Goal: Transaction & Acquisition: Obtain resource

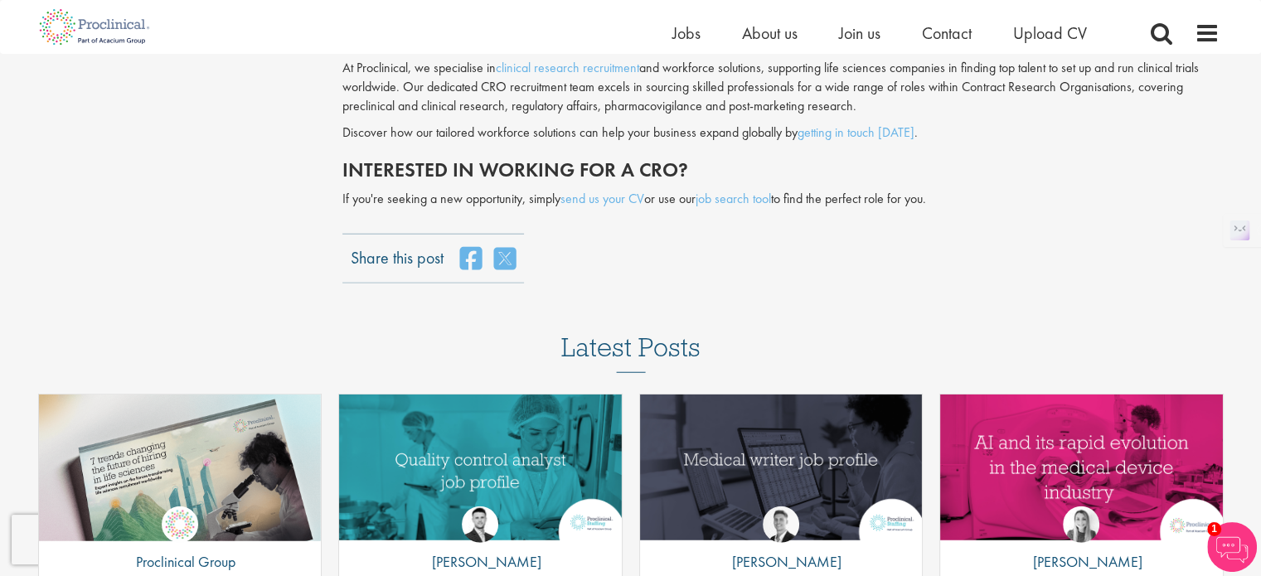
scroll to position [4189, 0]
click at [614, 190] on link "send us your CV" at bounding box center [603, 198] width 84 height 17
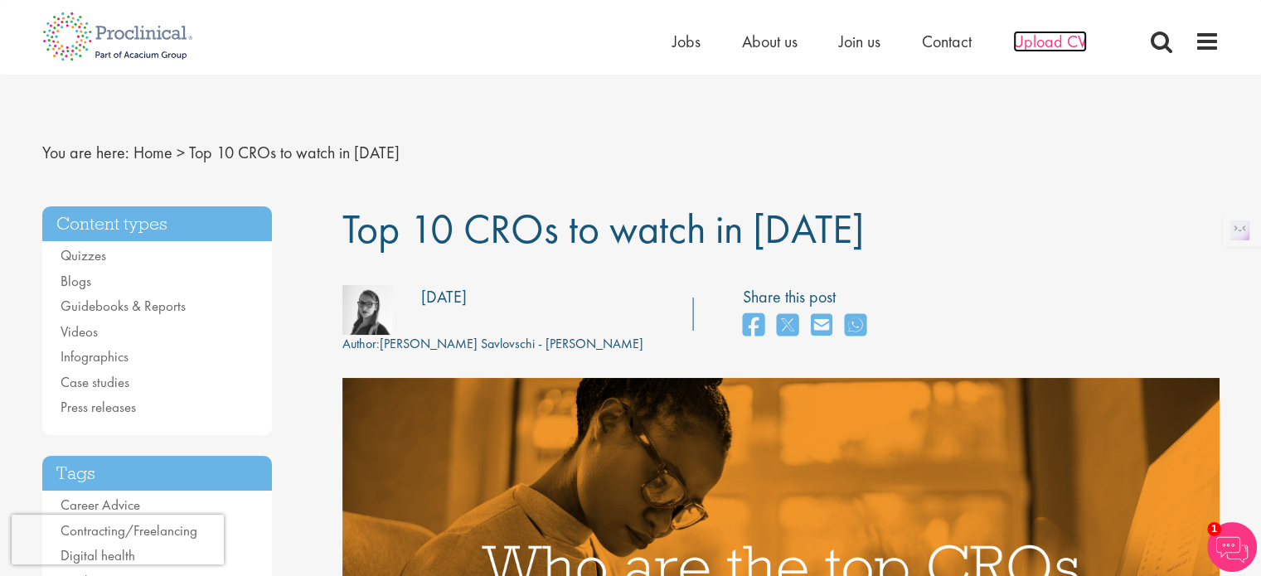
click at [1075, 40] on span "Upload CV" at bounding box center [1050, 42] width 74 height 22
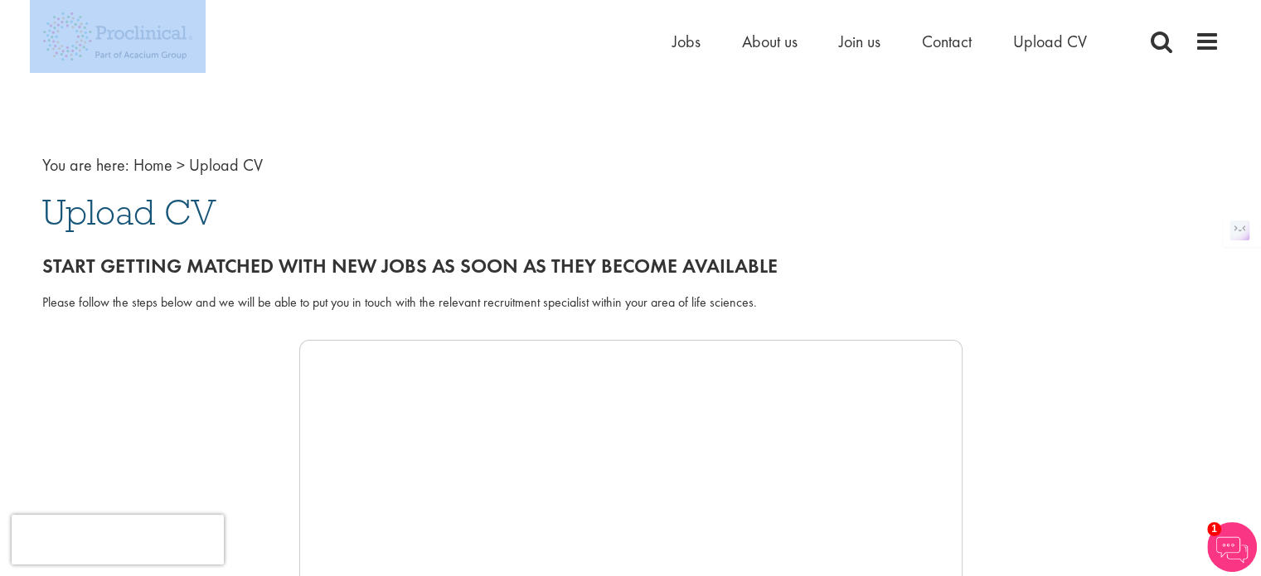
drag, startPoint x: 206, startPoint y: 58, endPoint x: 95, endPoint y: 30, distance: 113.8
click at [95, 30] on div "Home Jobs About us Join us Contact Upload CV" at bounding box center [625, 31] width 1190 height 62
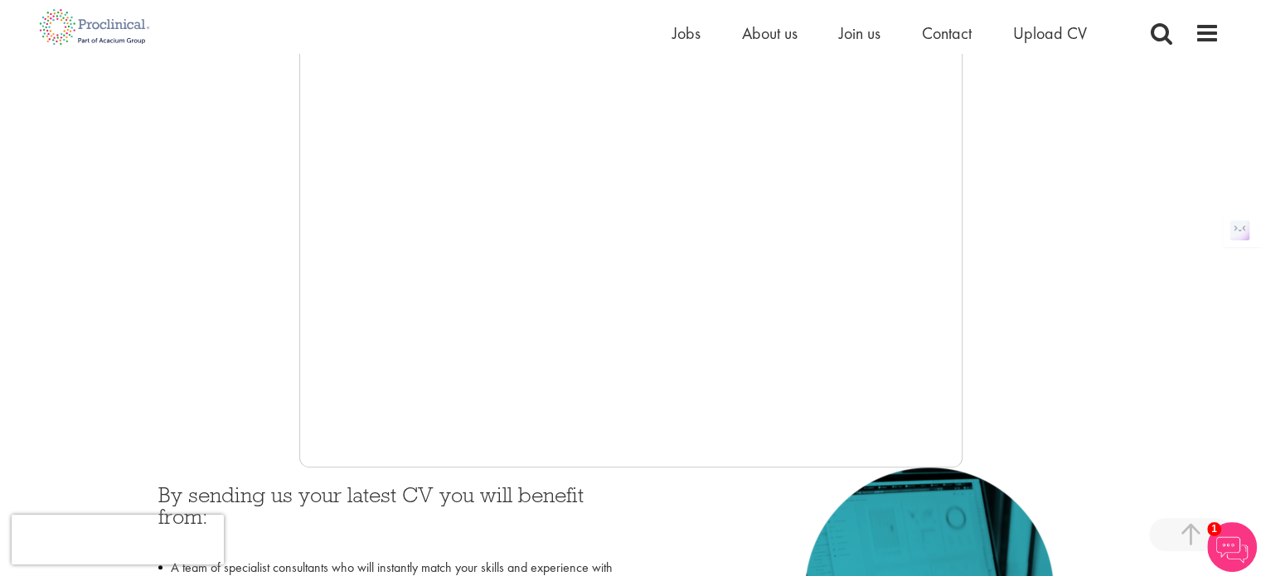
scroll to position [368, 0]
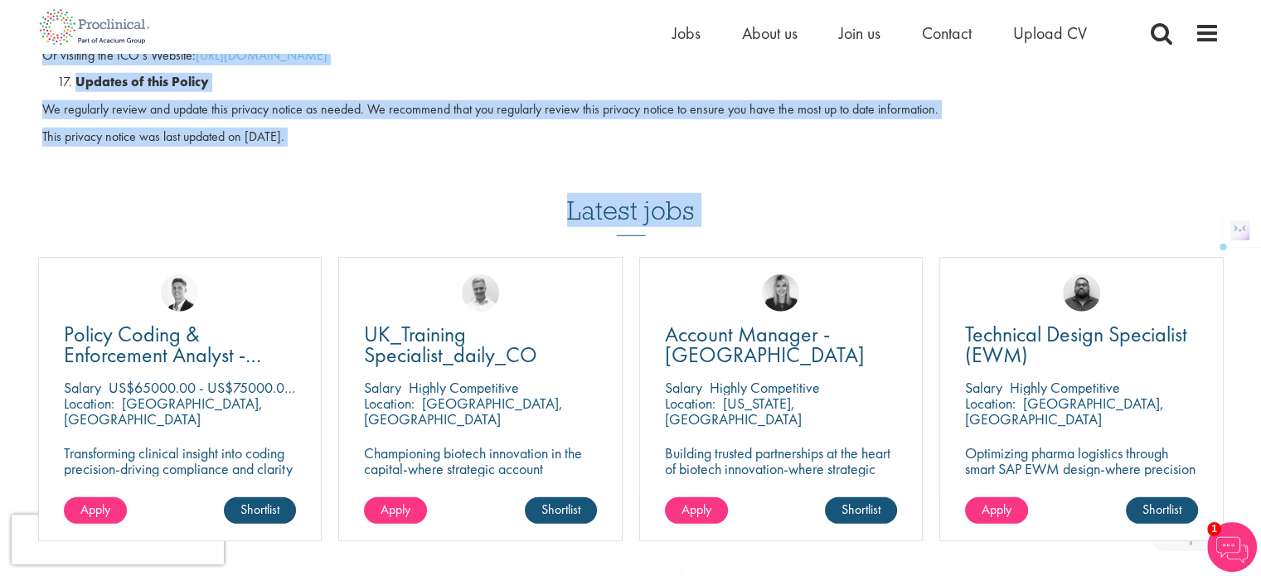
scroll to position [4764, 0]
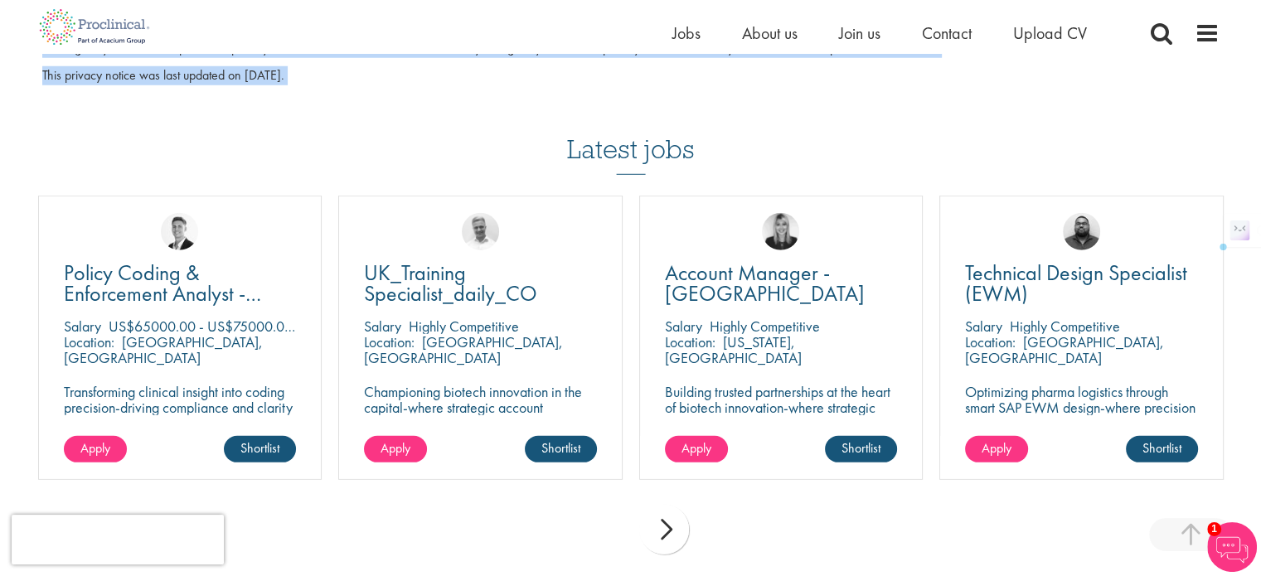
drag, startPoint x: 47, startPoint y: 187, endPoint x: 369, endPoint y: 119, distance: 328.8
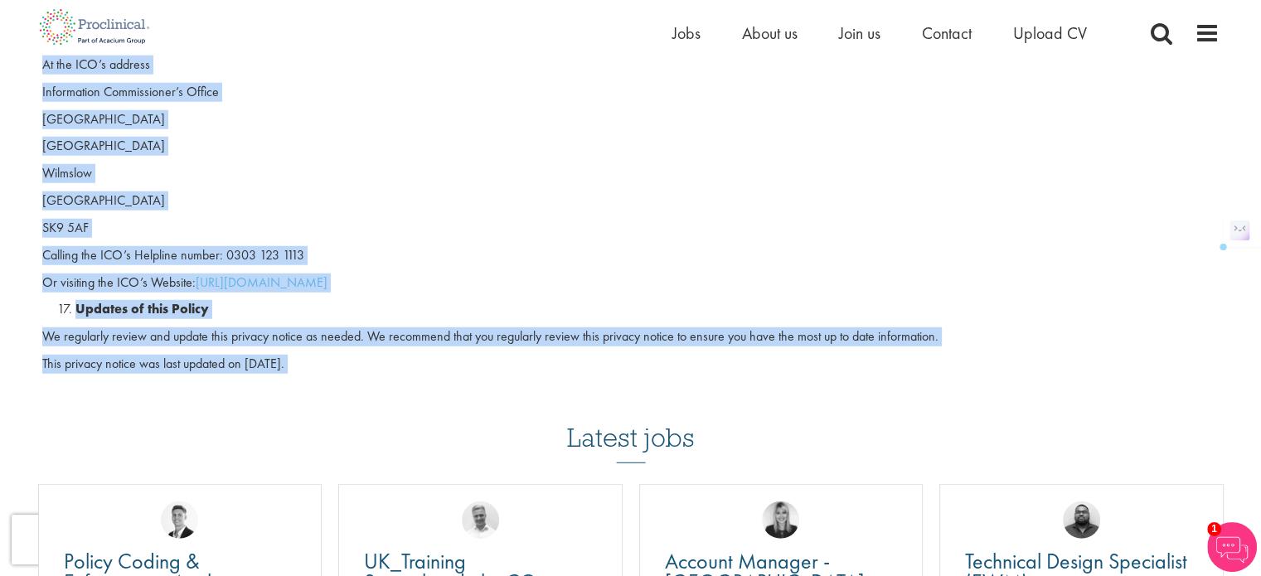
scroll to position [4469, 0]
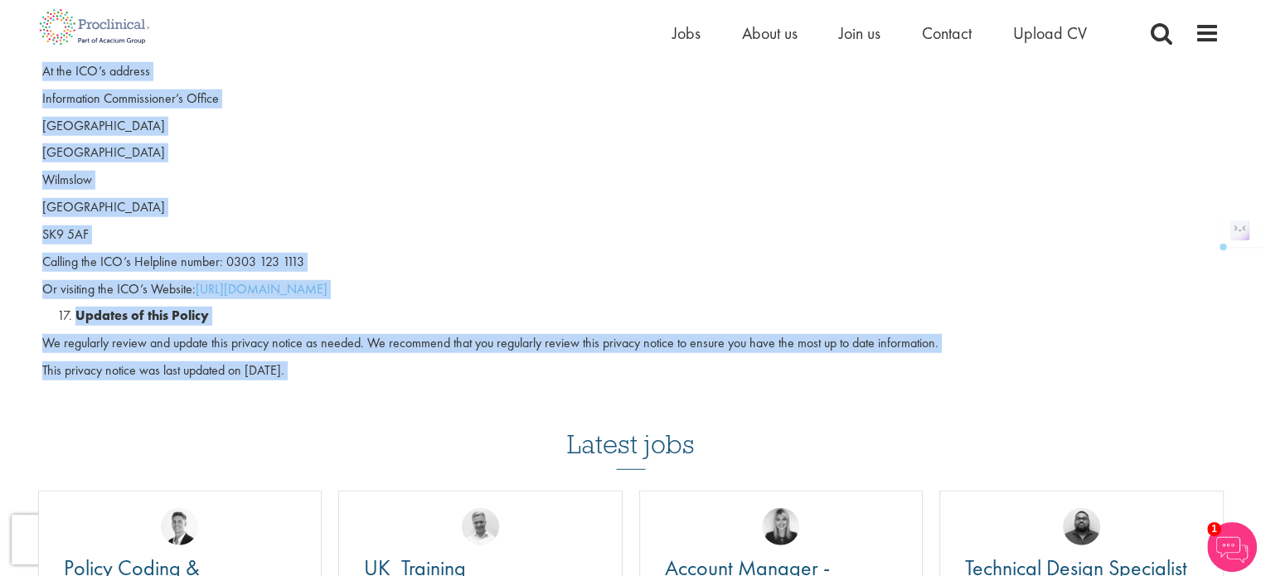
copy div "Privacy Policy Scope and review This privacy notice is issued on behalf of Acac…"
click at [511, 198] on p "Cheshire" at bounding box center [630, 207] width 1177 height 19
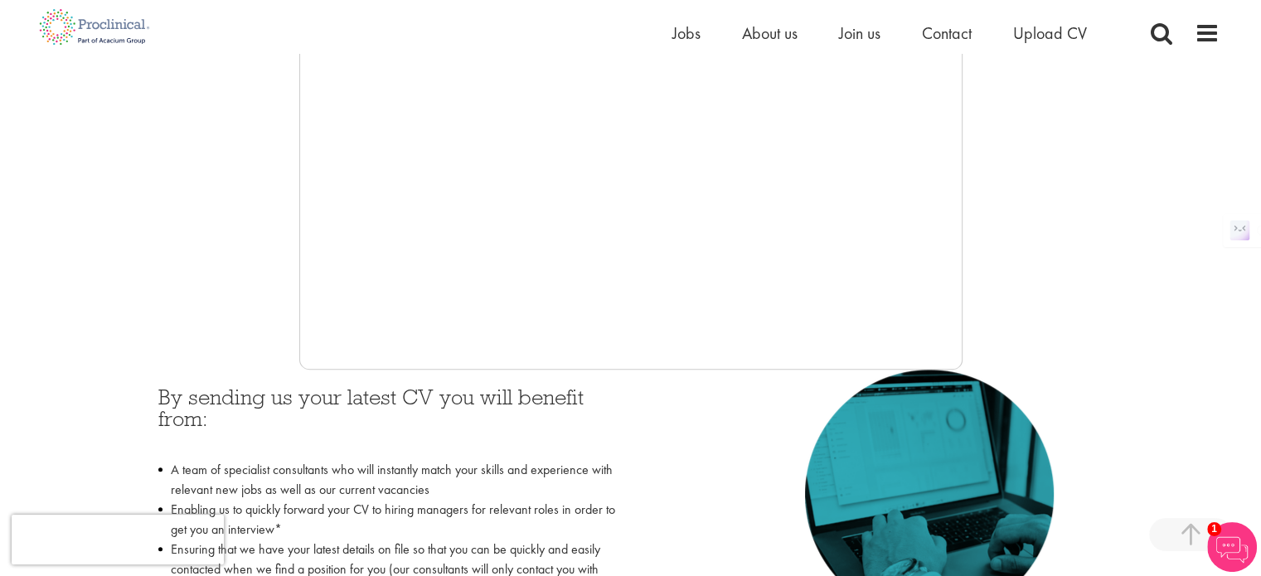
scroll to position [464, 0]
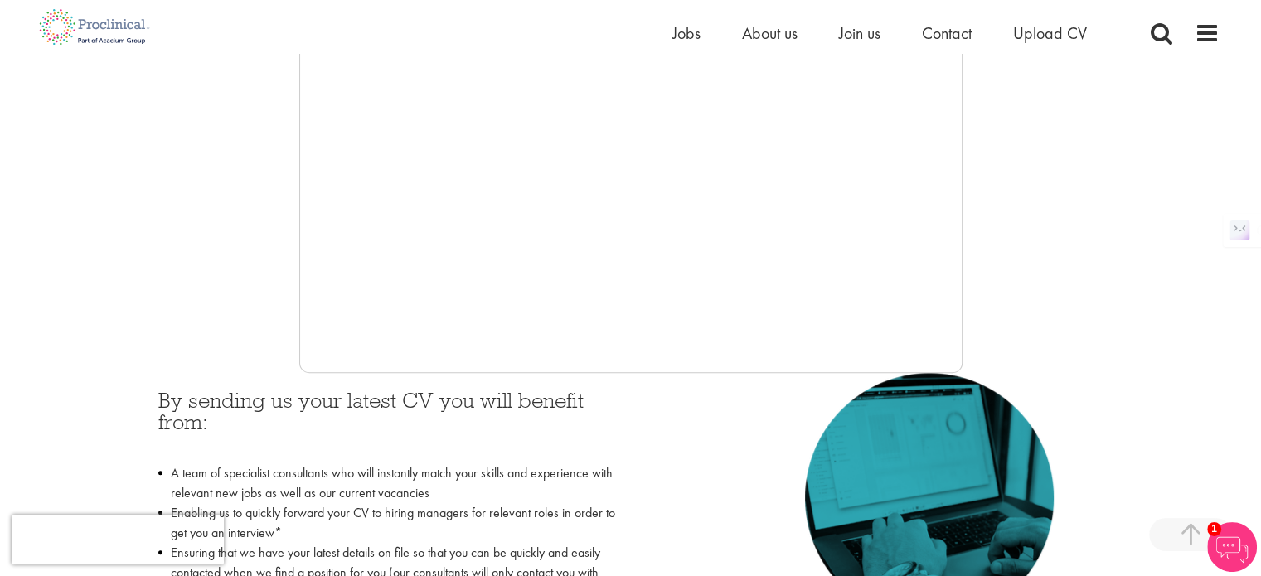
click at [611, 386] on div "By sending us your latest CV you will benefit from: A team of specialist consul…" at bounding box center [388, 534] width 485 height 323
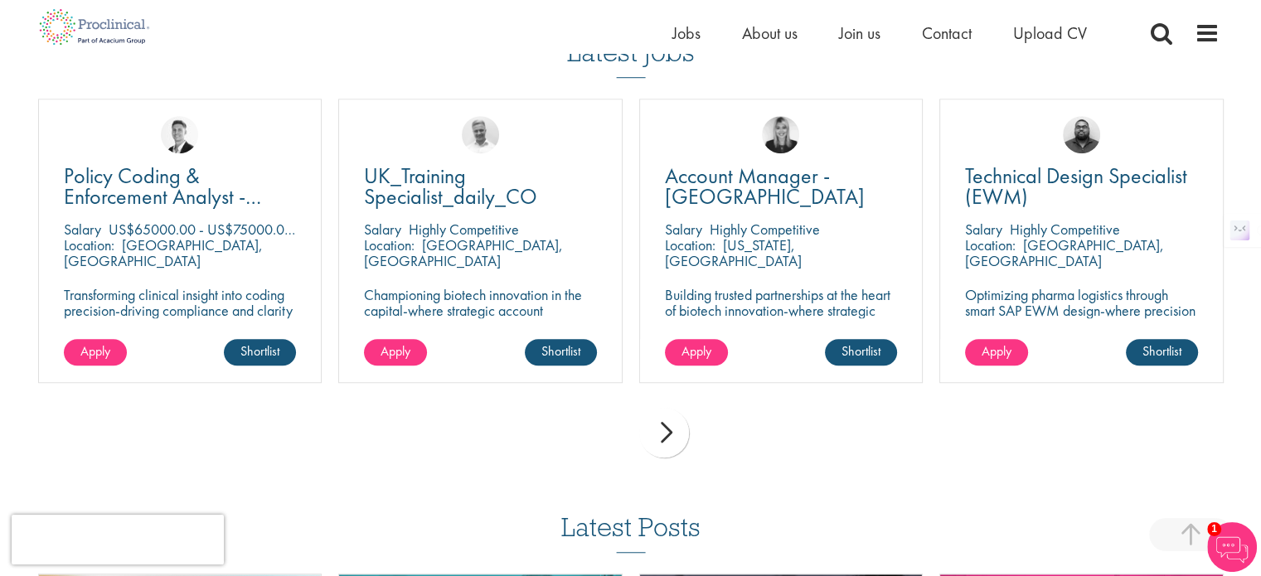
scroll to position [1164, 0]
click at [1040, 40] on span "Upload CV" at bounding box center [1050, 33] width 74 height 22
